Goal: Task Accomplishment & Management: Manage account settings

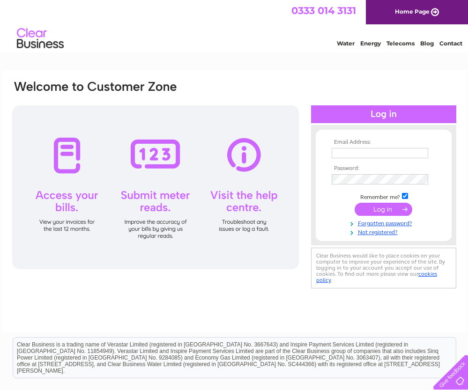
type input "mark@euroload.eu"
click at [384, 207] on input "submit" at bounding box center [383, 209] width 58 height 13
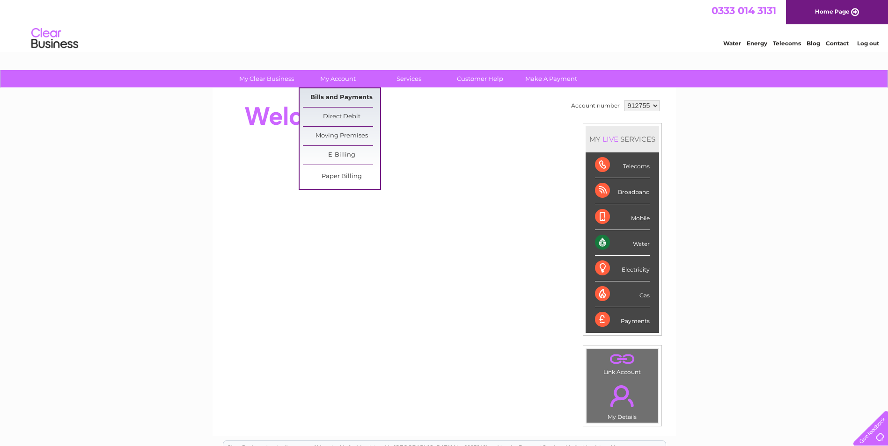
click at [340, 93] on link "Bills and Payments" at bounding box center [341, 97] width 77 height 19
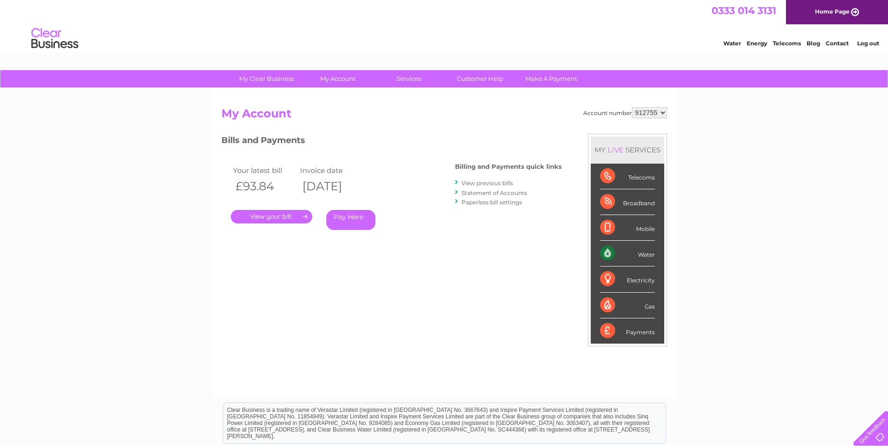
click at [274, 217] on link "." at bounding box center [271, 217] width 81 height 14
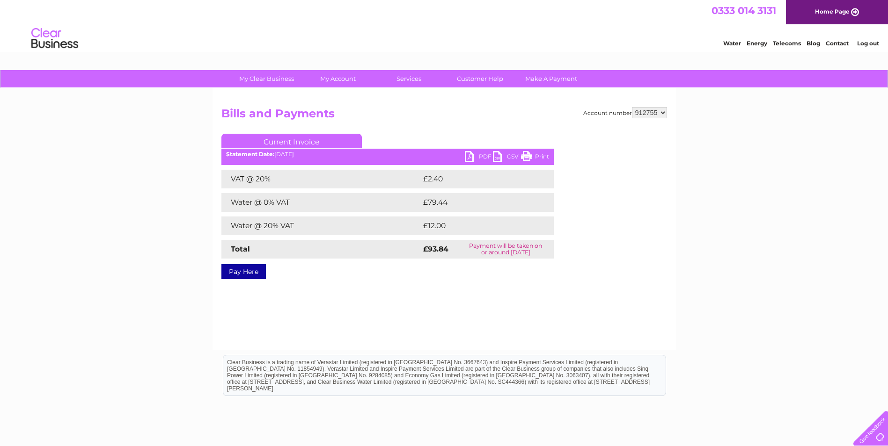
click at [486, 154] on link "PDF" at bounding box center [479, 158] width 28 height 14
click at [870, 44] on link "Log out" at bounding box center [868, 43] width 22 height 7
